Goal: Task Accomplishment & Management: Use online tool/utility

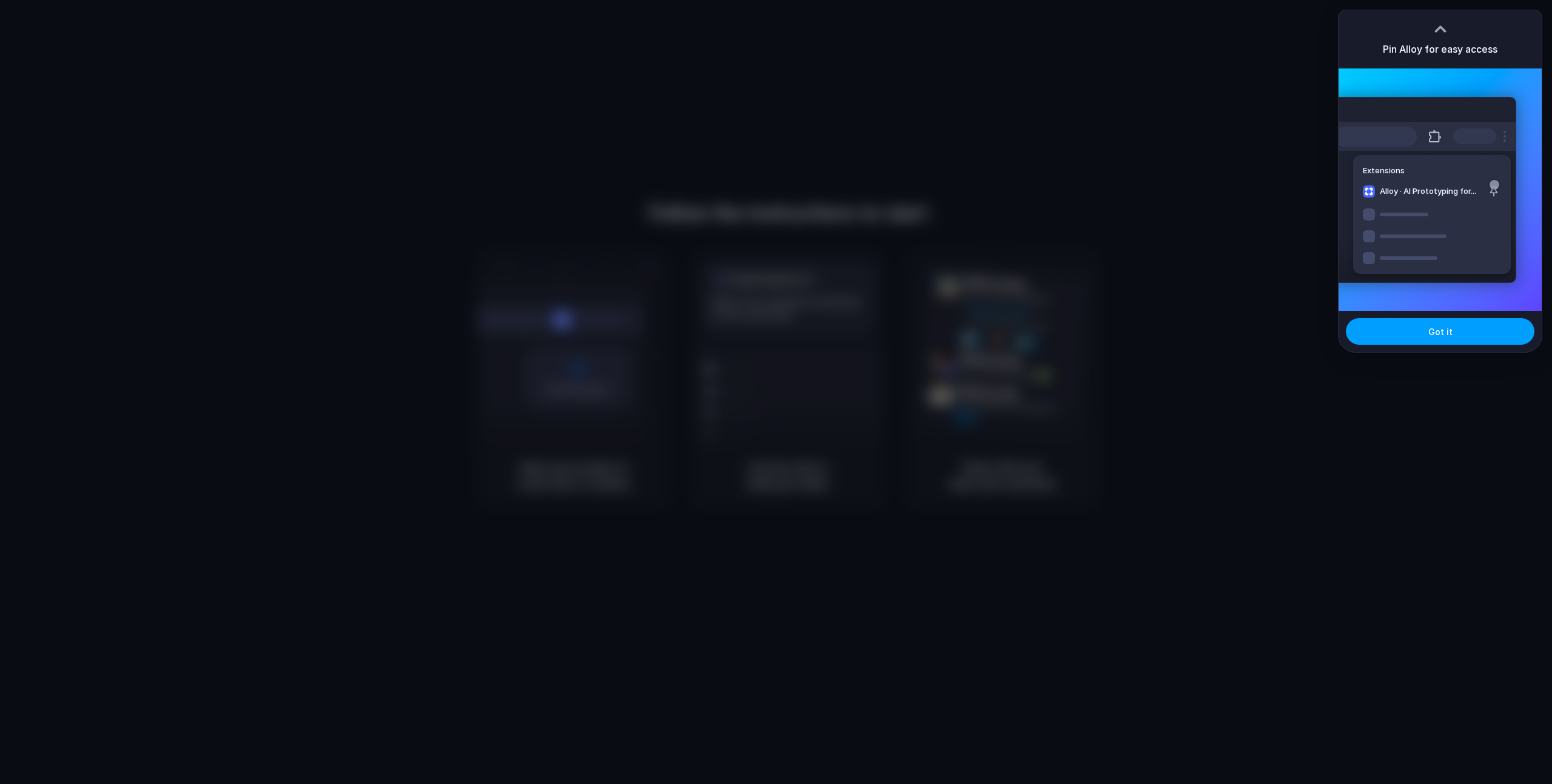
click at [1449, 339] on button "Got it" at bounding box center [1440, 331] width 188 height 27
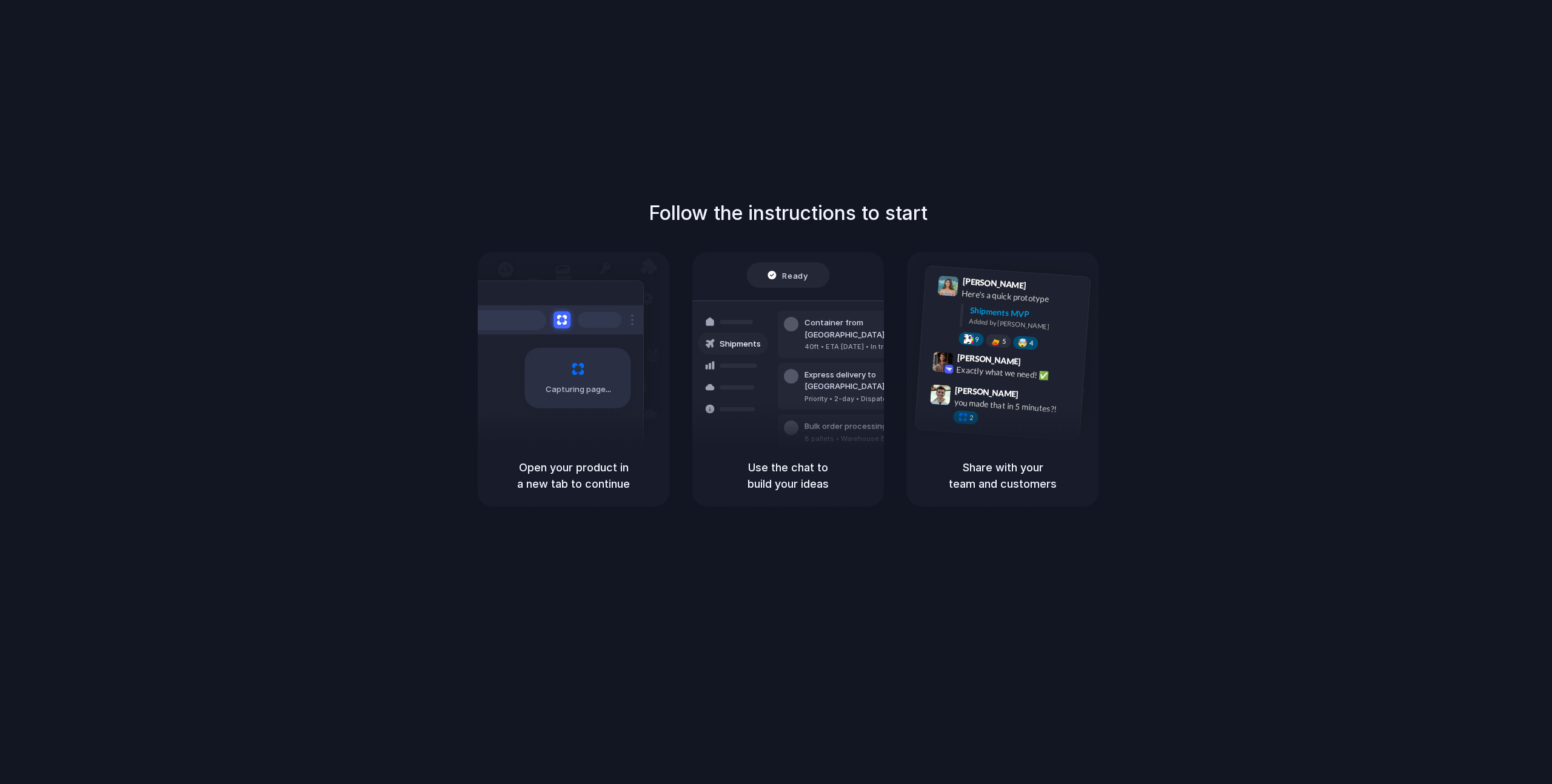
click at [1133, 161] on div "Follow the instructions to start Capturing page Open your product in a new tab …" at bounding box center [788, 404] width 1576 height 809
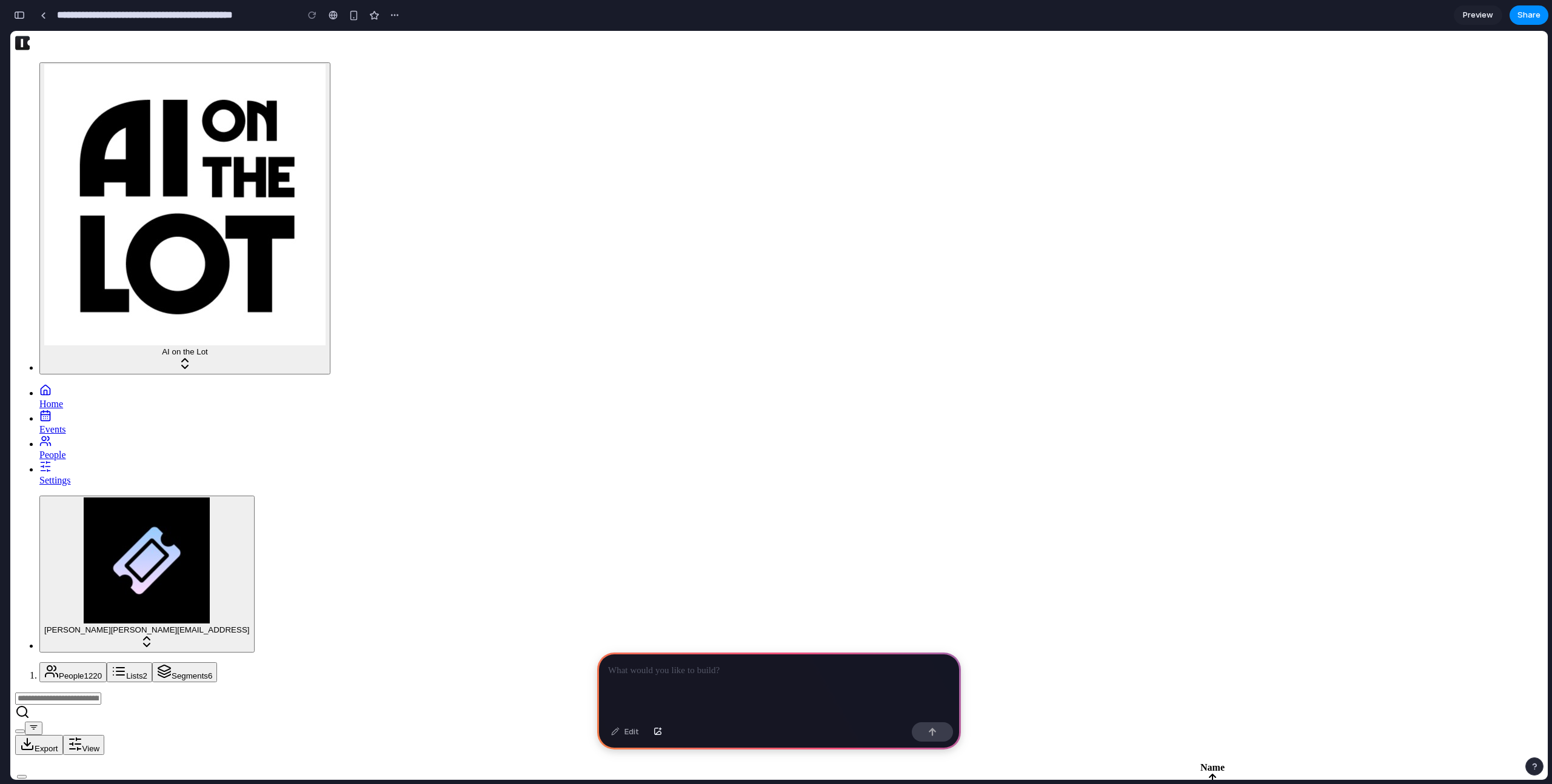
click at [101, 693] on input at bounding box center [58, 698] width 86 height 12
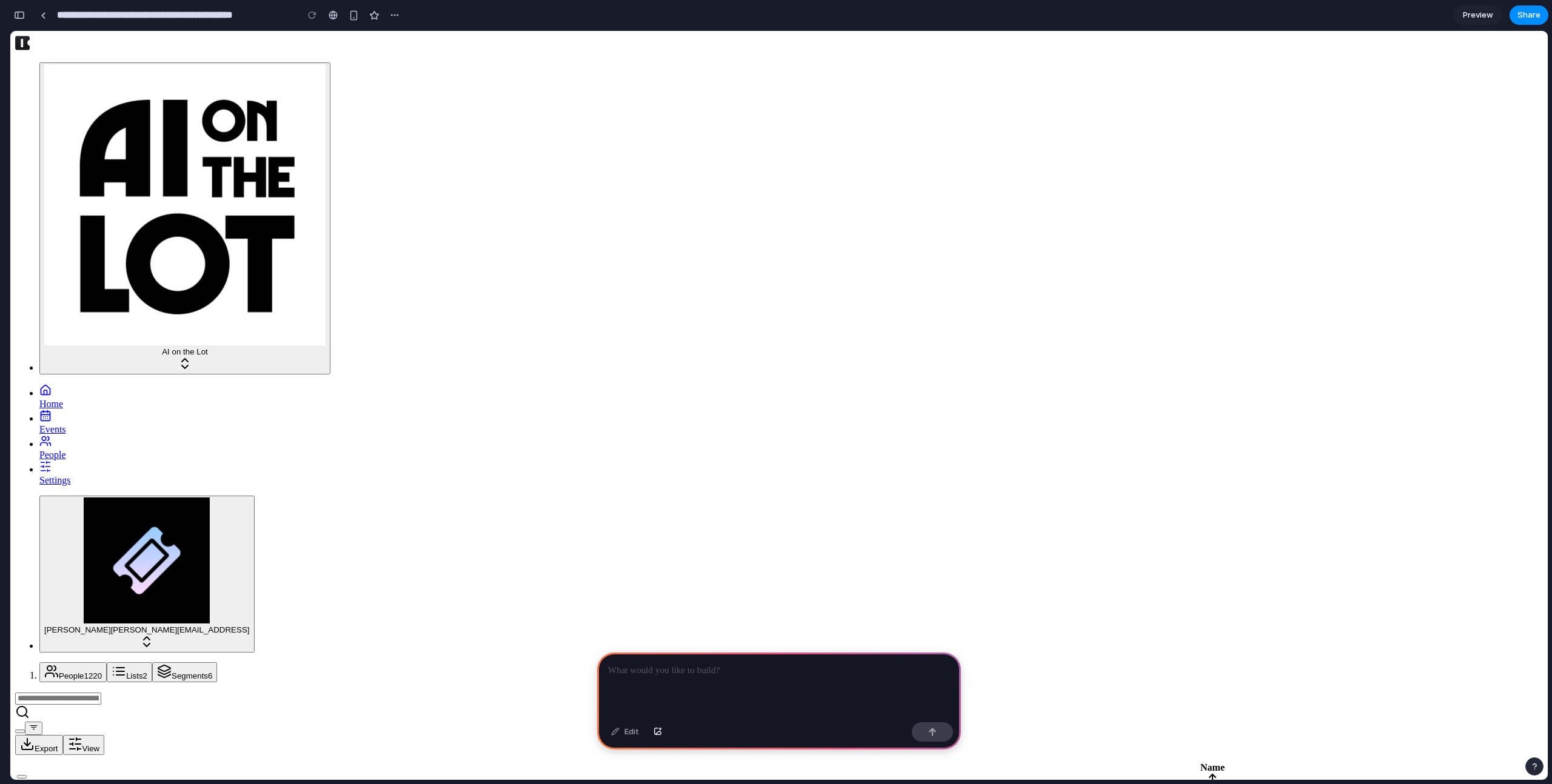
click at [147, 672] on span "2" at bounding box center [145, 676] width 4 height 9
click at [101, 693] on input at bounding box center [58, 698] width 86 height 12
click at [1409, 692] on div at bounding box center [779, 714] width 1528 height 43
click at [105, 735] on button "View" at bounding box center [84, 745] width 42 height 20
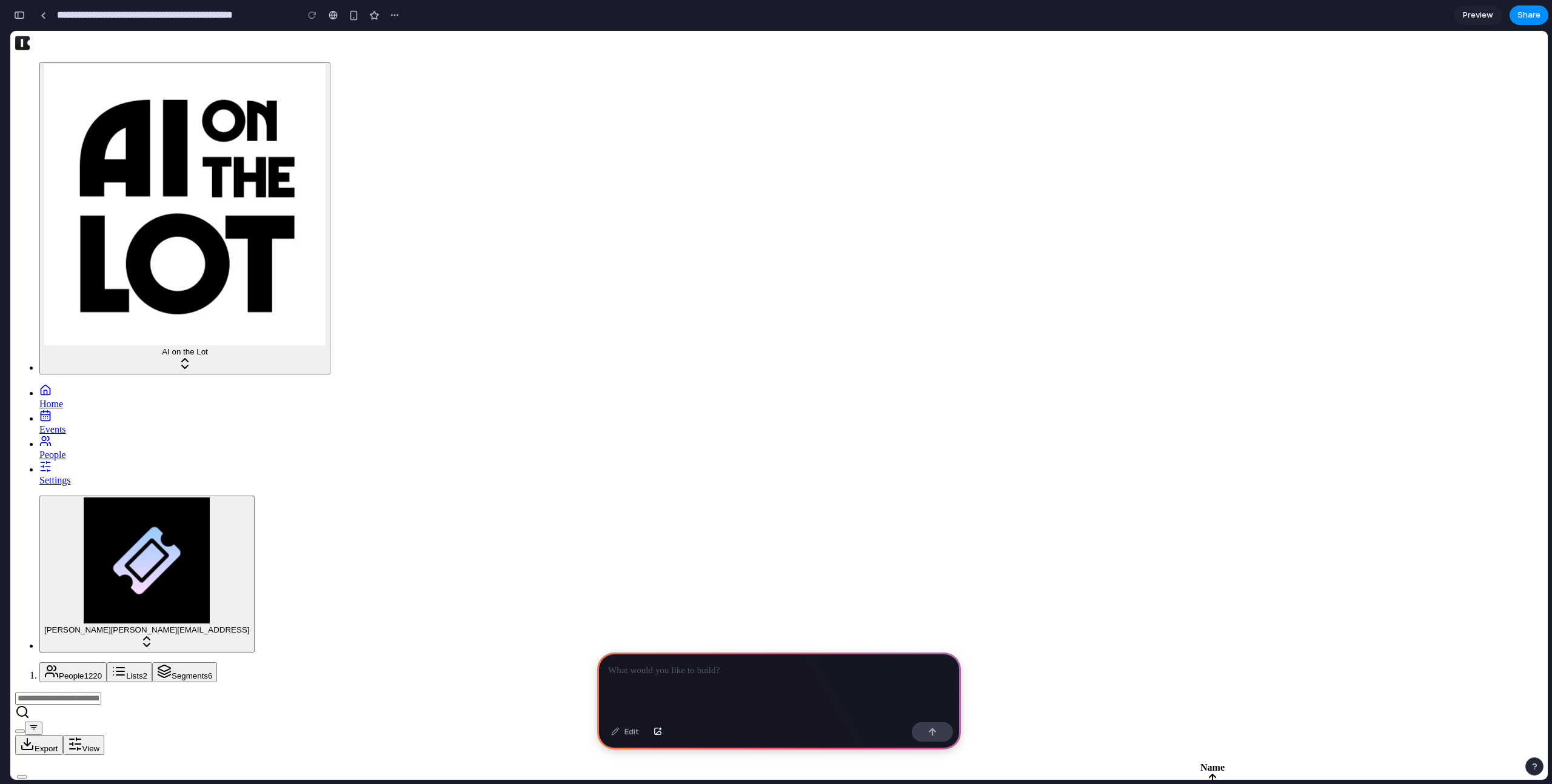
click at [749, 664] on p at bounding box center [779, 671] width 342 height 15
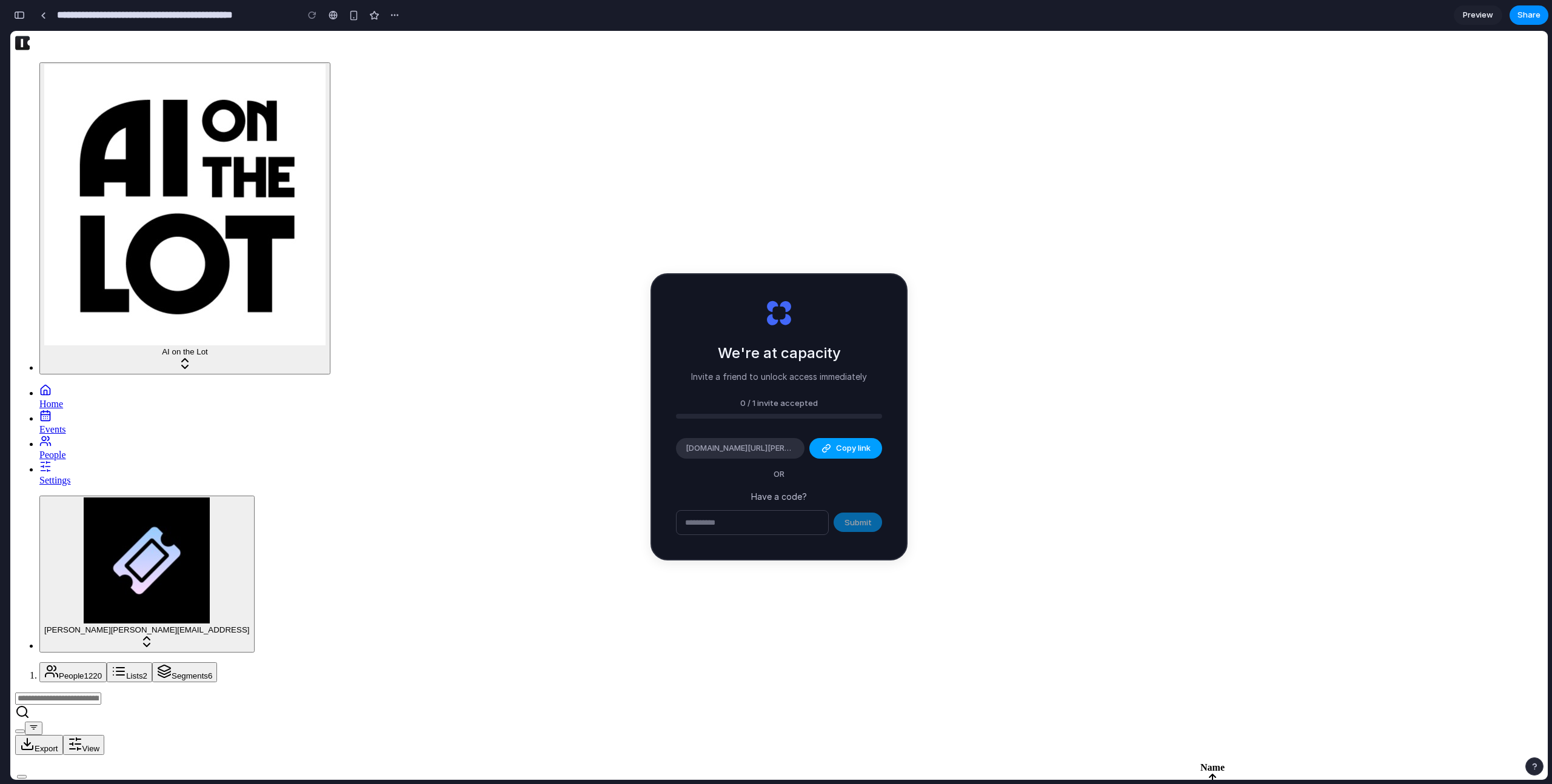
click at [836, 446] on span "Copy link" at bounding box center [853, 448] width 35 height 12
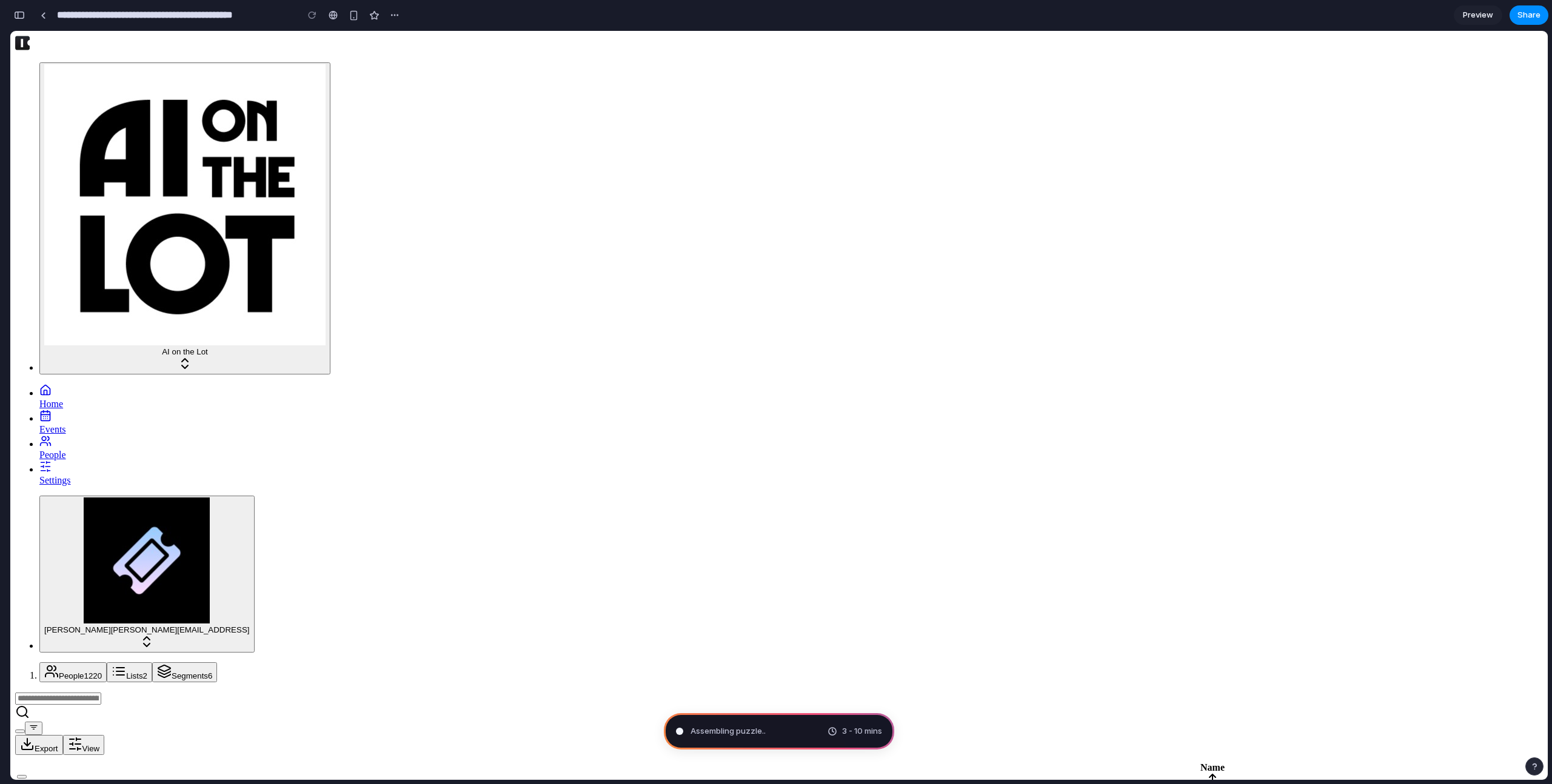
type input "**********"
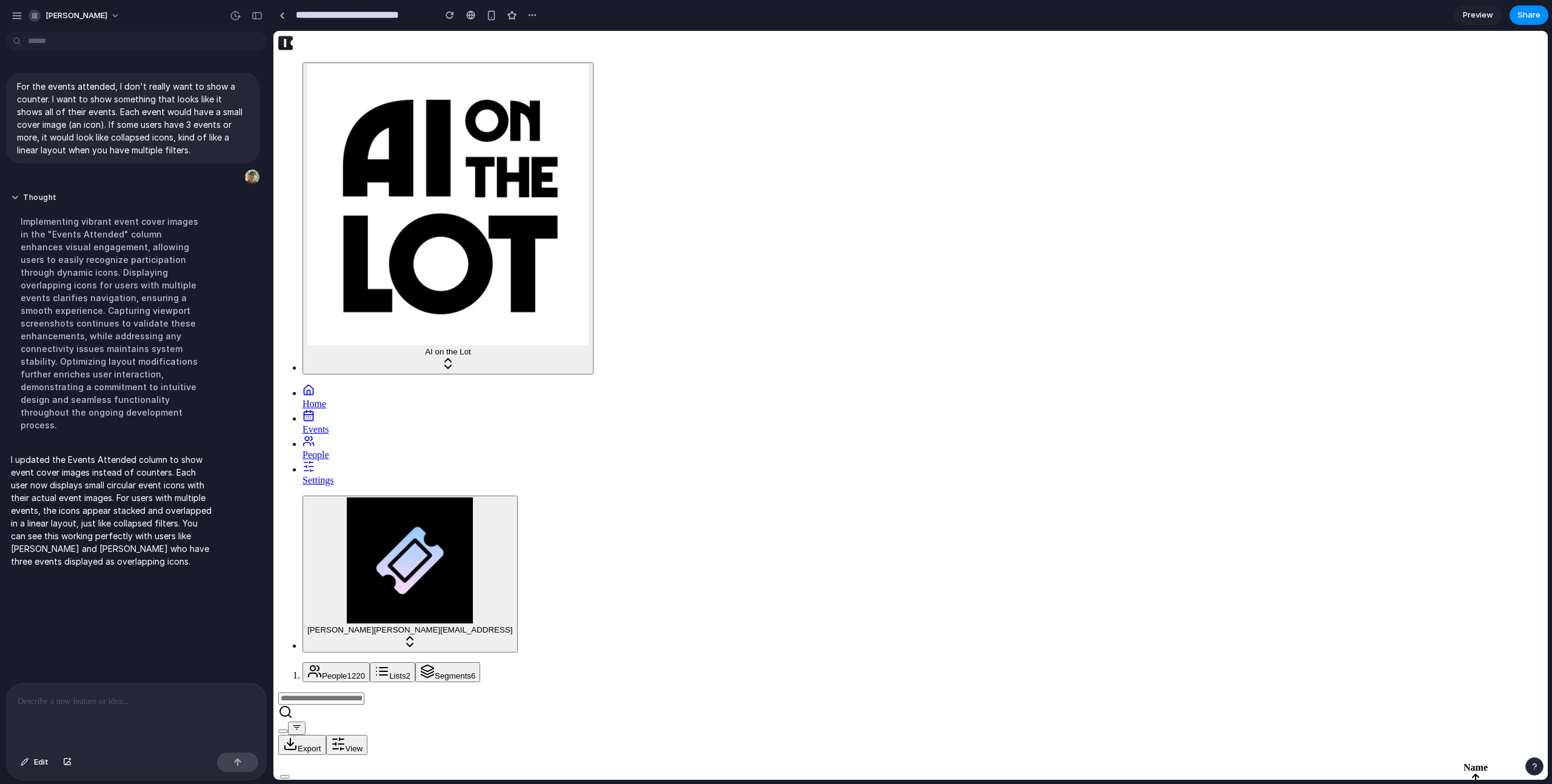
click at [133, 726] on div at bounding box center [136, 716] width 259 height 64
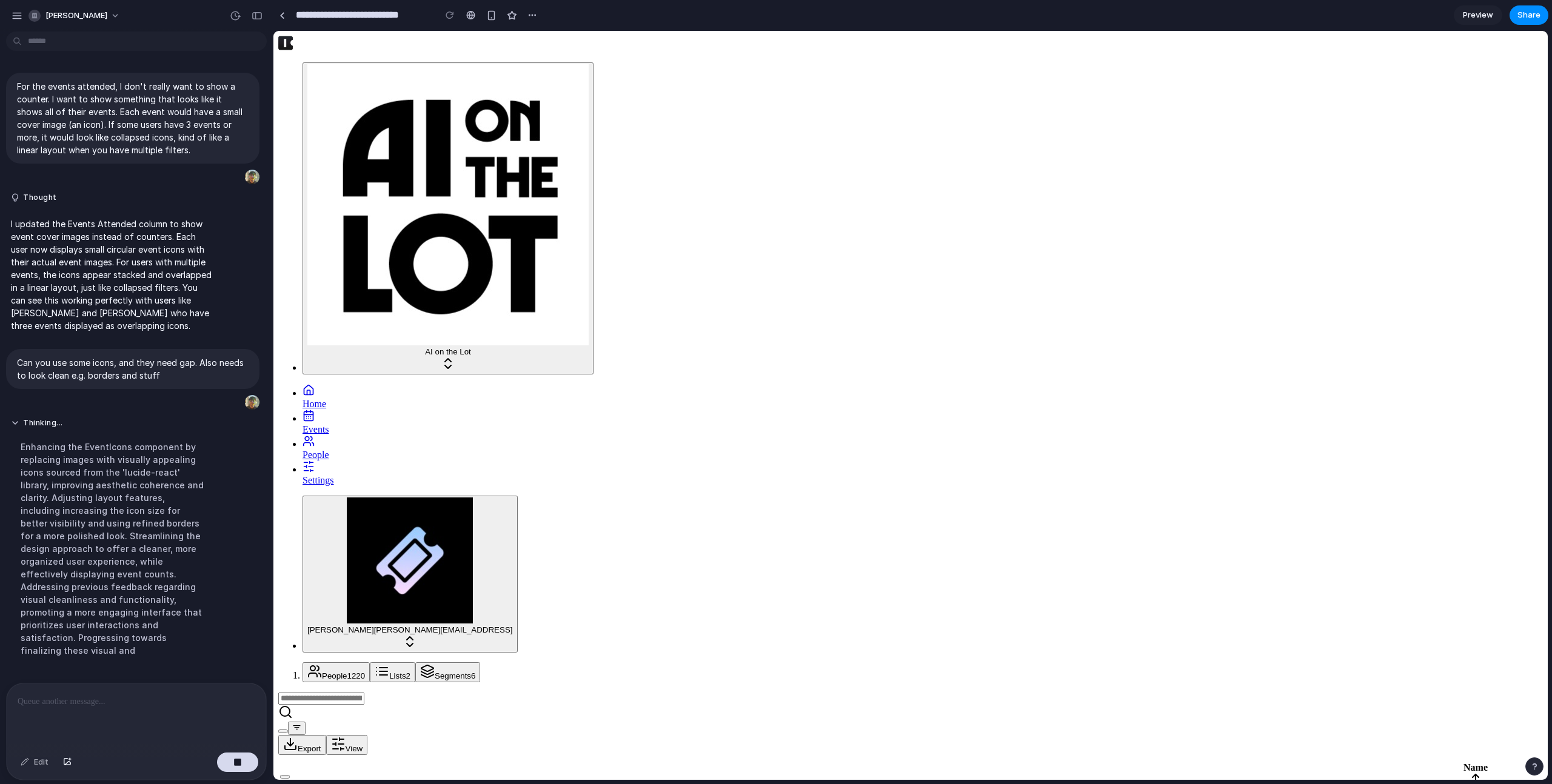
scroll to position [25, 0]
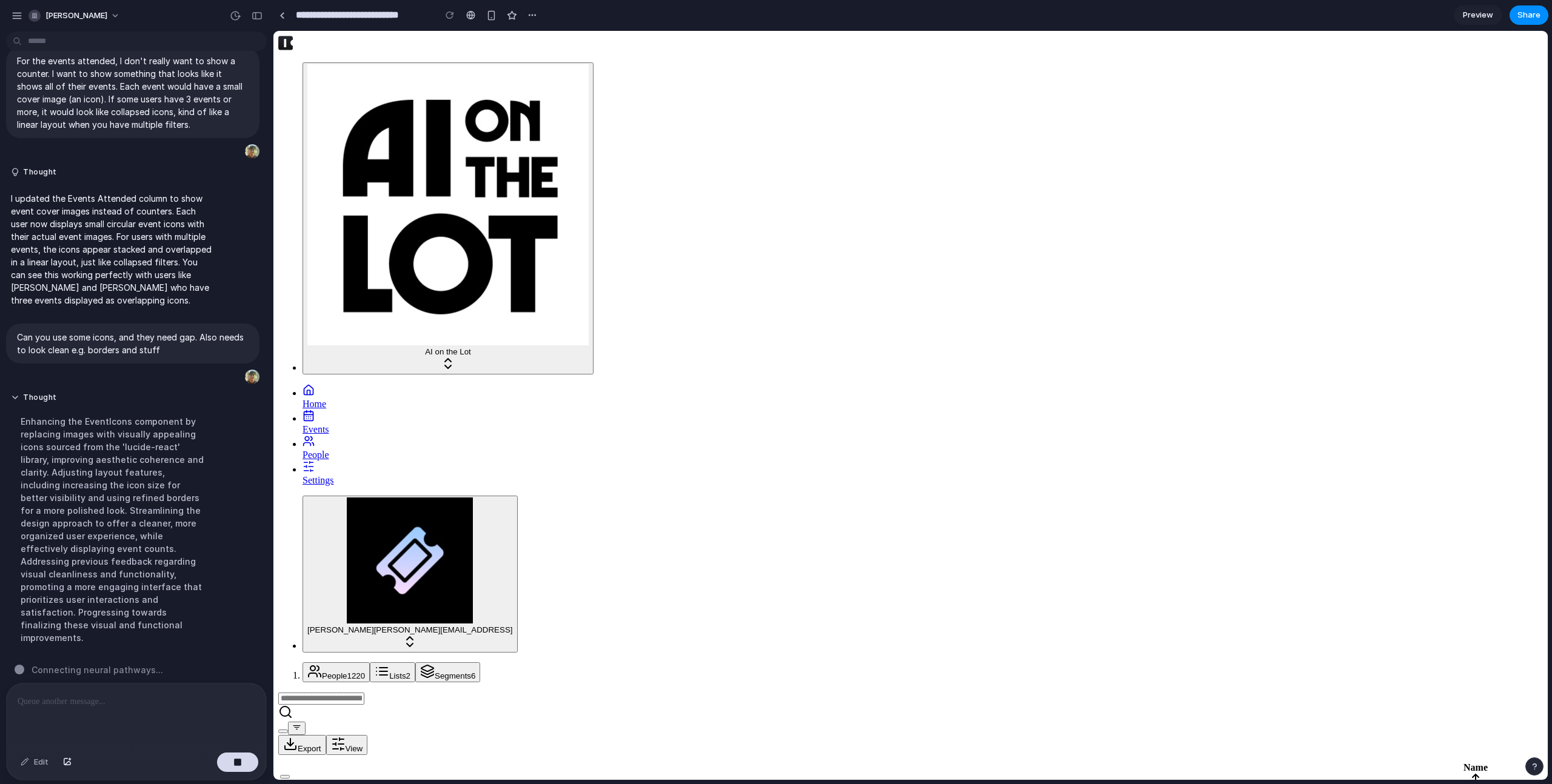
click at [140, 548] on div "Enhancing the EventIcons component by replacing images with visually appealing …" at bounding box center [112, 530] width 202 height 243
click at [96, 477] on div "Enhancing the EventIcons component by replacing images with visually appealing …" at bounding box center [112, 530] width 202 height 243
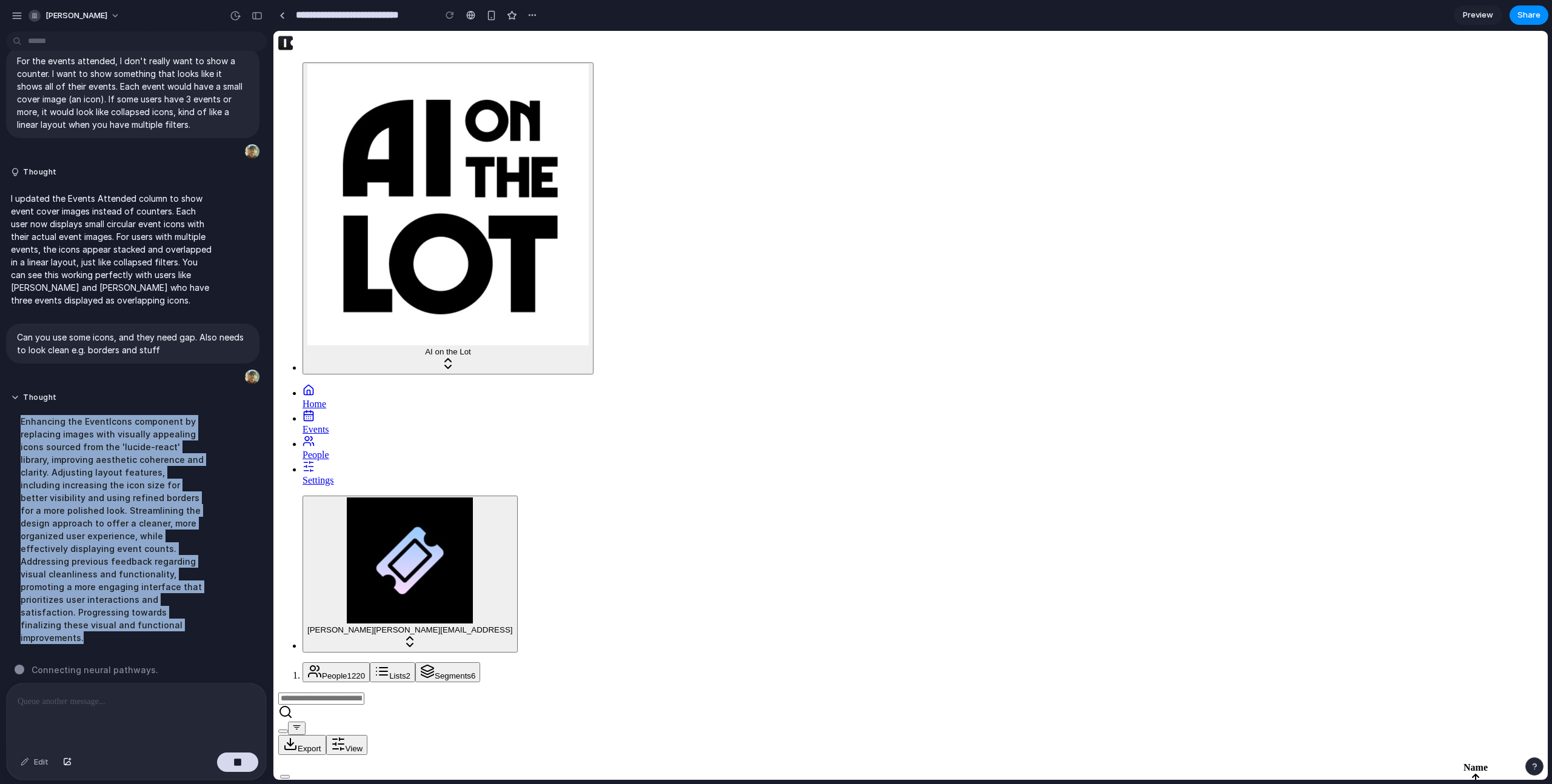
click at [96, 477] on div "Enhancing the EventIcons component by replacing images with visually appealing …" at bounding box center [112, 530] width 202 height 243
click at [131, 477] on div "Enhancing the EventIcons component by replacing images with visually appealing …" at bounding box center [112, 530] width 202 height 243
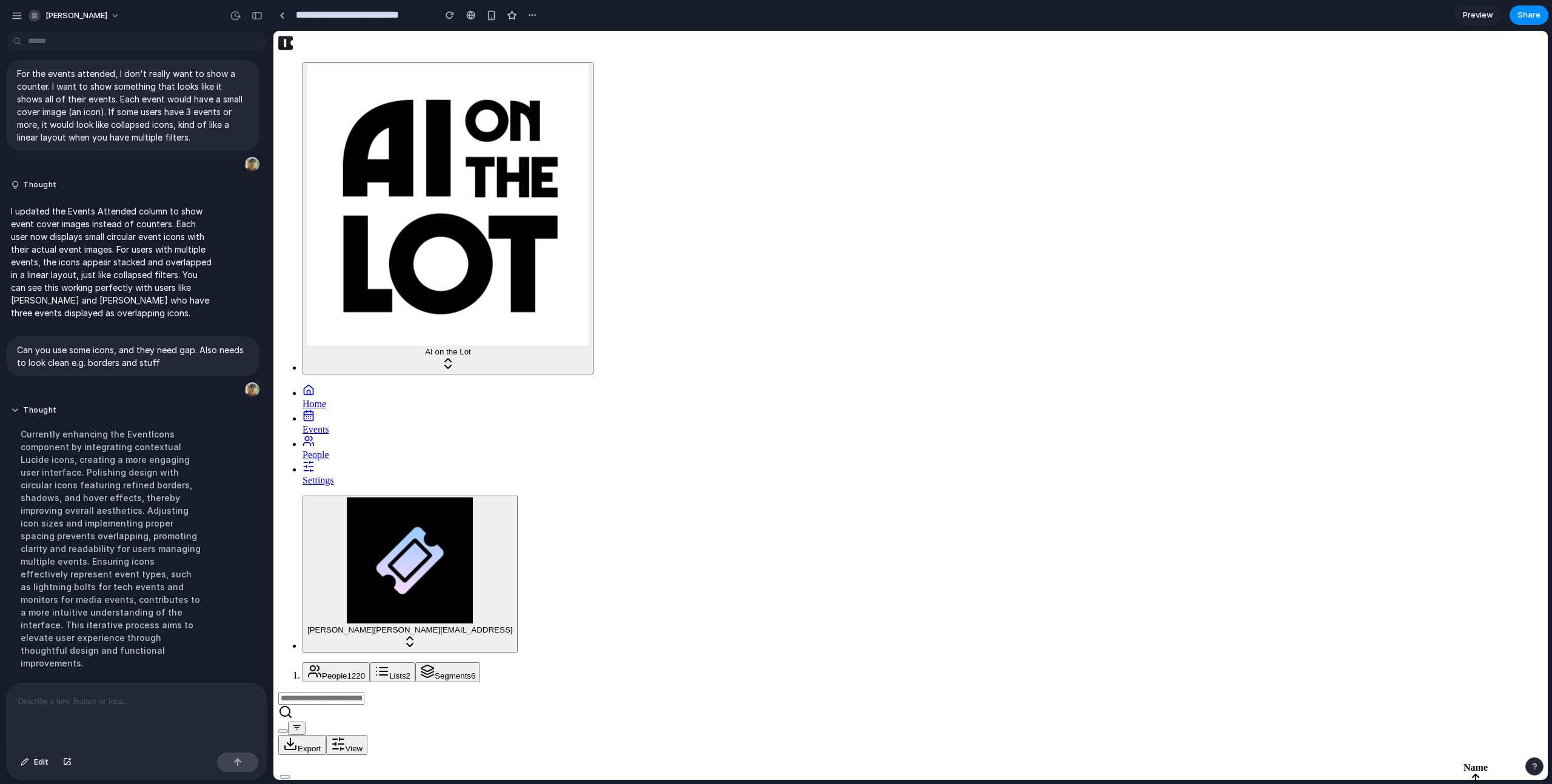
scroll to position [165, 0]
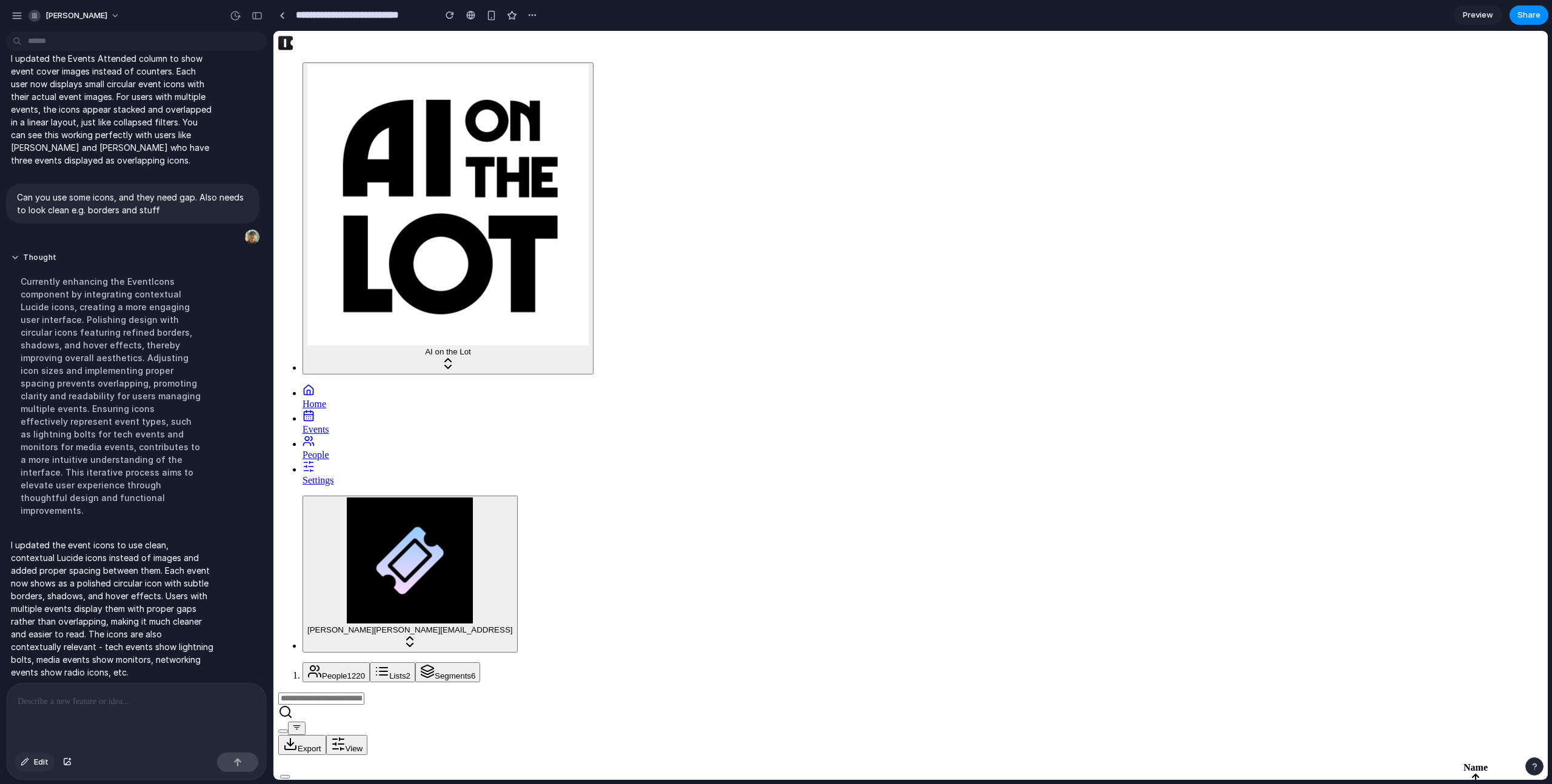
click at [44, 763] on span "Edit" at bounding box center [41, 762] width 15 height 12
click at [44, 763] on span "Edit" at bounding box center [41, 762] width 15 height 12
click at [173, 726] on div at bounding box center [136, 716] width 259 height 64
click at [44, 768] on span "Edit" at bounding box center [41, 762] width 15 height 12
click at [32, 764] on button "Edit" at bounding box center [34, 762] width 40 height 20
